Goal: Task Accomplishment & Management: Manage account settings

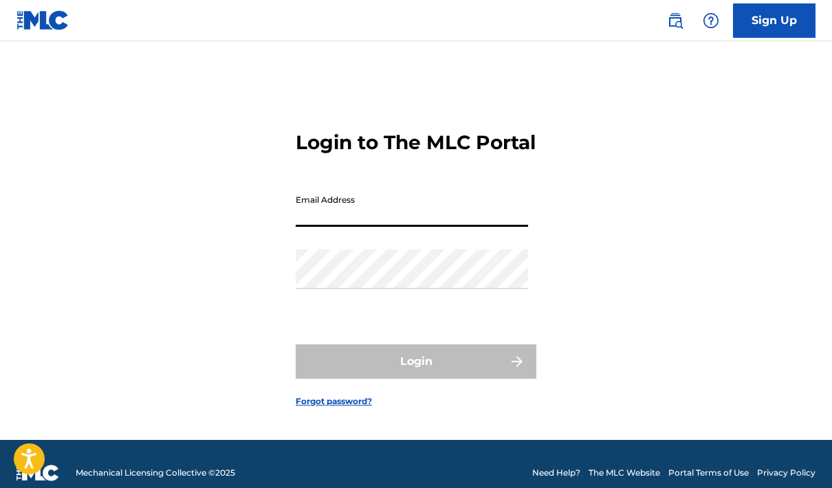
type input "[EMAIL_ADDRESS][DOMAIN_NAME]"
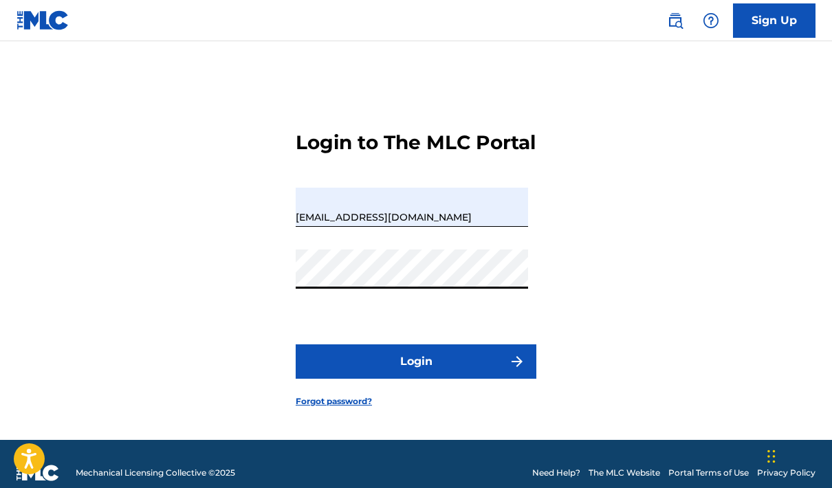
click at [416, 379] on button "Login" at bounding box center [416, 361] width 241 height 34
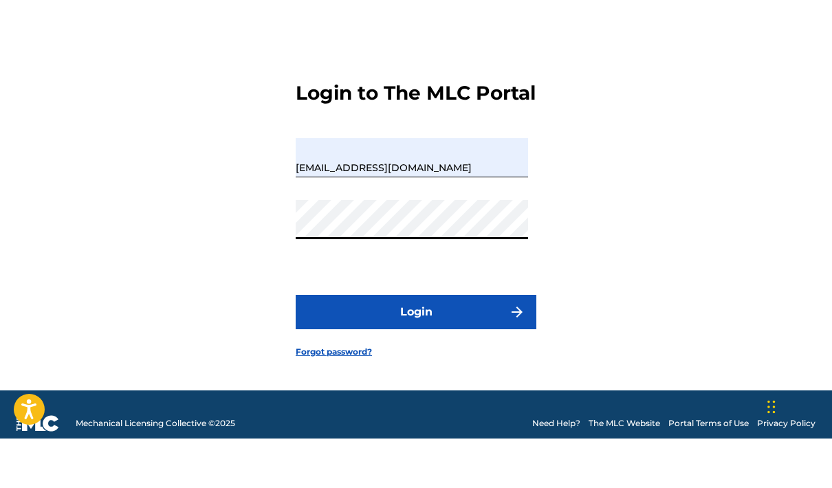
click at [441, 363] on button "Login" at bounding box center [416, 361] width 241 height 34
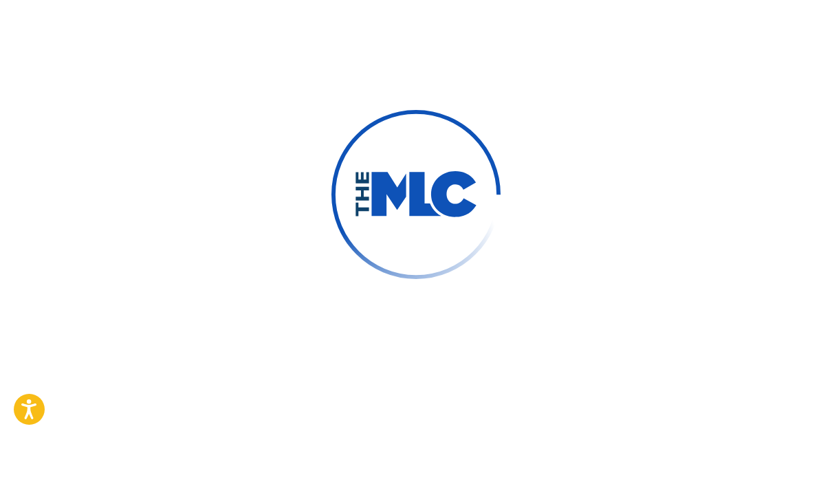
scroll to position [50, 0]
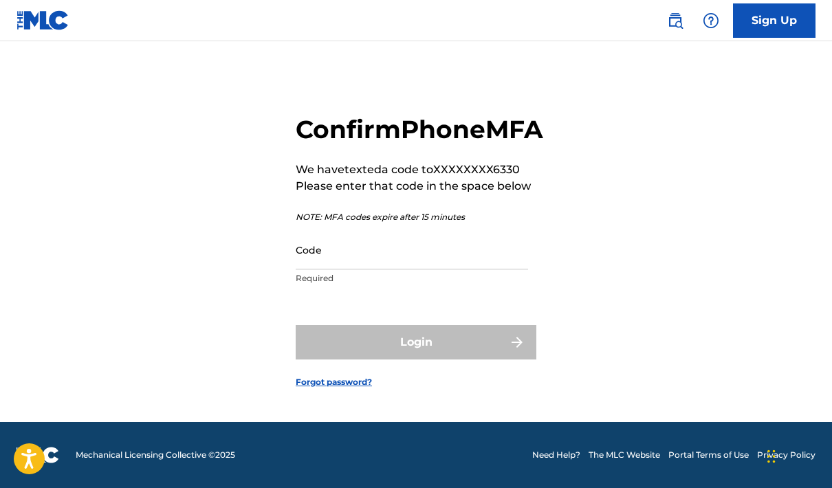
click at [444, 263] on input "Code" at bounding box center [412, 249] width 232 height 39
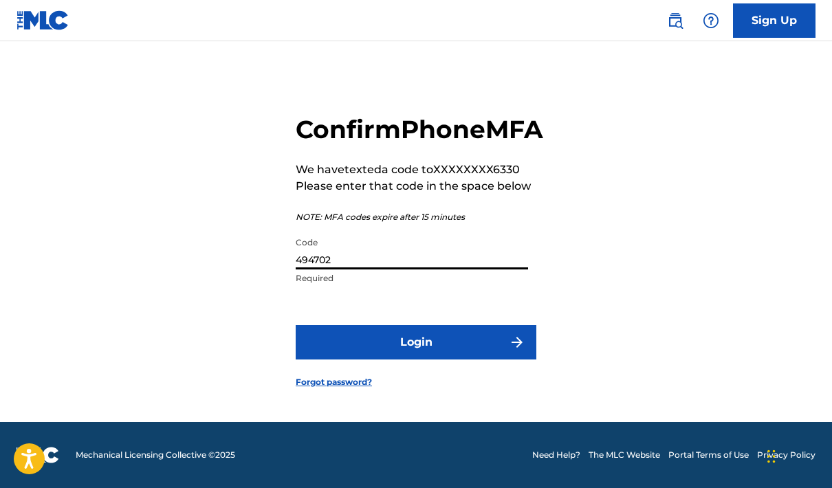
type input "494702"
click at [481, 360] on button "Login" at bounding box center [416, 342] width 241 height 34
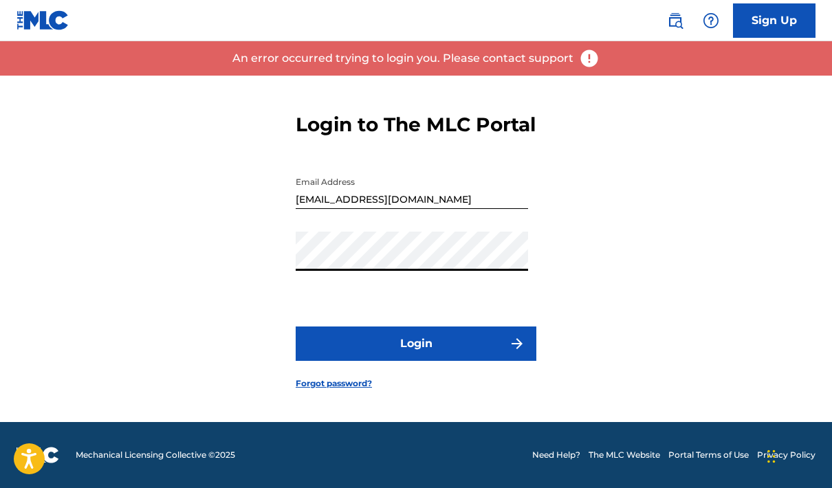
click at [450, 361] on button "Login" at bounding box center [416, 344] width 241 height 34
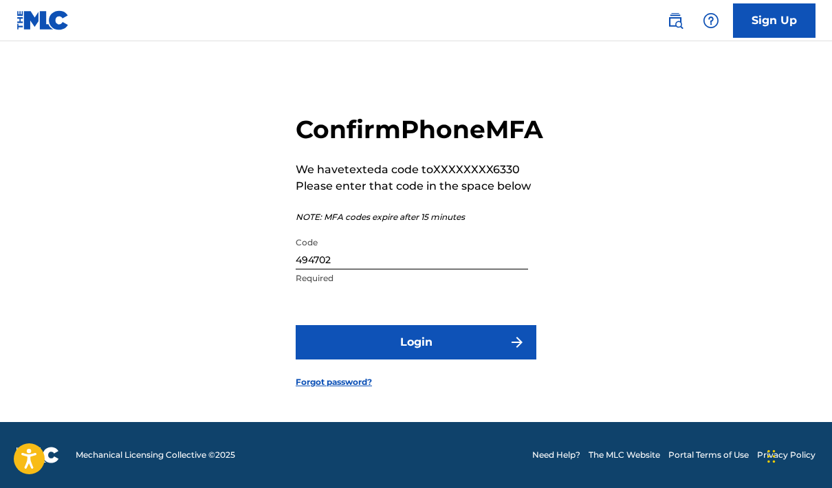
click at [404, 270] on input "494702" at bounding box center [412, 249] width 232 height 39
type input "494701"
click at [408, 340] on button "Login" at bounding box center [416, 342] width 241 height 34
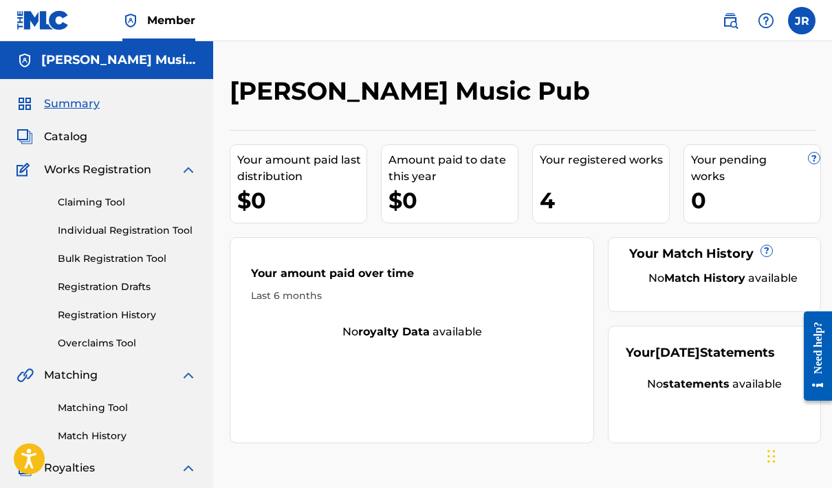
click at [583, 178] on div "Your registered works 4" at bounding box center [601, 183] width 138 height 79
click at [569, 157] on div "Your registered works" at bounding box center [604, 160] width 129 height 17
